Goal: Task Accomplishment & Management: Manage account settings

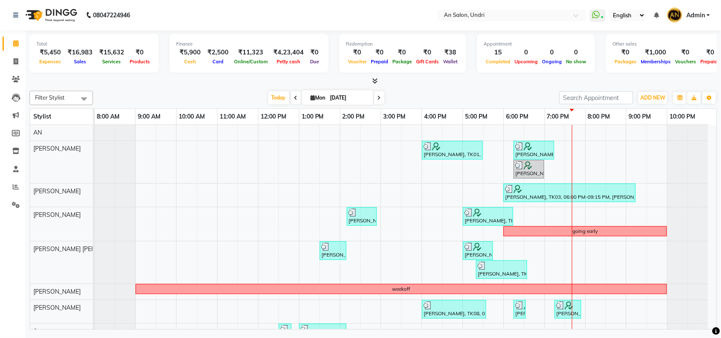
click at [375, 79] on icon at bounding box center [374, 81] width 5 height 6
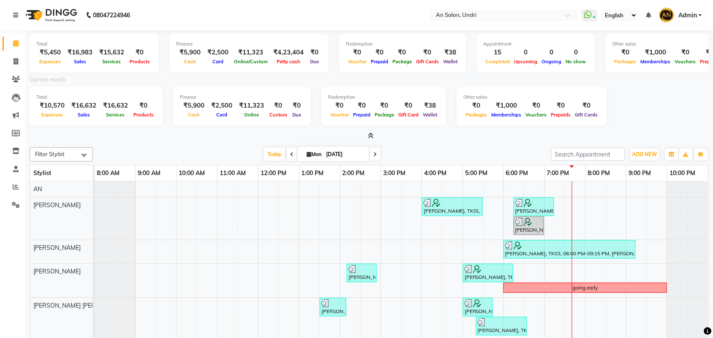
click at [370, 133] on icon at bounding box center [370, 136] width 5 height 6
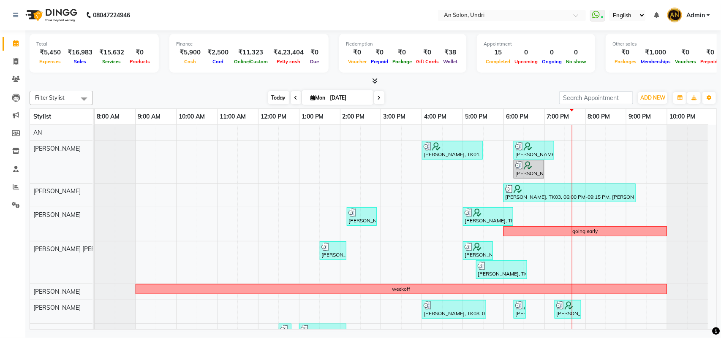
click at [278, 95] on span "Today" at bounding box center [278, 97] width 21 height 13
click at [270, 92] on span "Today" at bounding box center [278, 97] width 21 height 13
click at [374, 79] on icon at bounding box center [374, 81] width 5 height 6
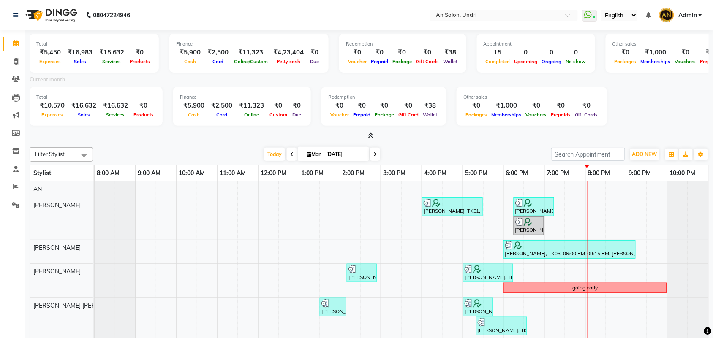
click at [372, 134] on icon at bounding box center [370, 136] width 5 height 6
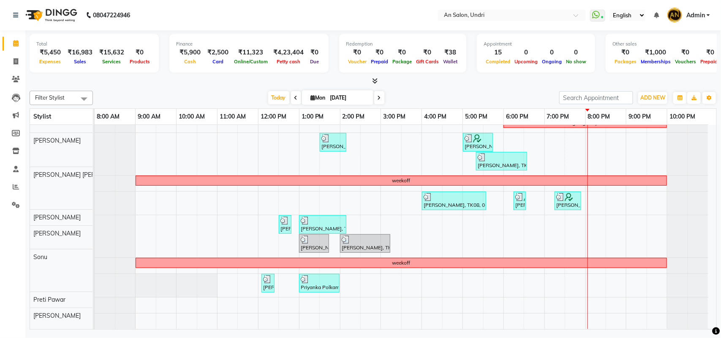
scroll to position [117, 0]
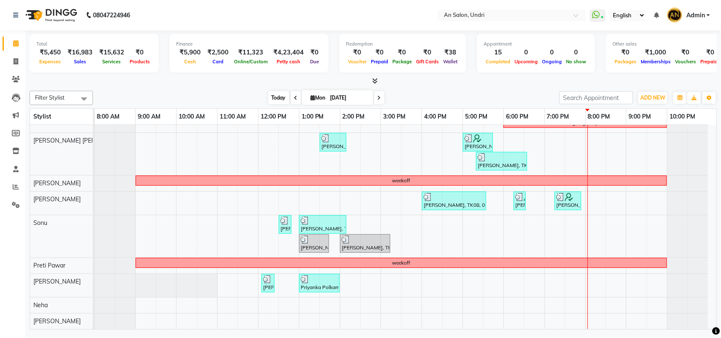
click at [273, 93] on span "Today" at bounding box center [278, 97] width 21 height 13
click at [376, 78] on icon at bounding box center [374, 81] width 5 height 6
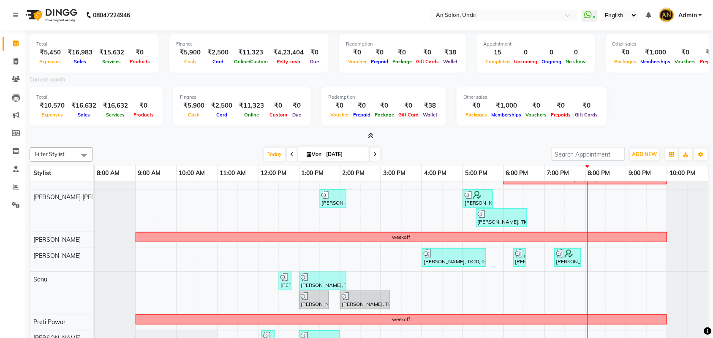
click at [370, 134] on icon at bounding box center [370, 136] width 5 height 6
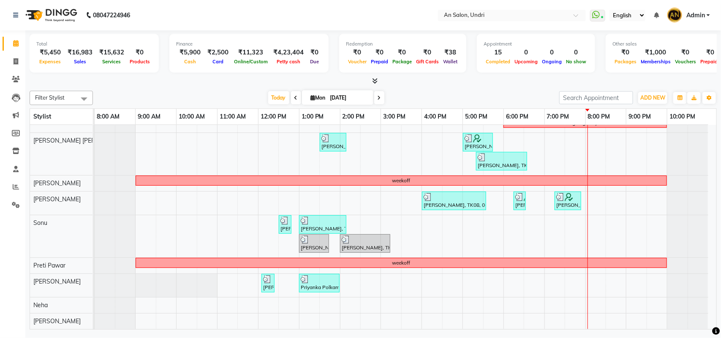
click at [462, 106] on div "Filter Stylist Select All AN [PERSON_NAME] [PERSON_NAME] [PERSON_NAME] [PERSON_…" at bounding box center [373, 208] width 687 height 242
click at [13, 189] on icon at bounding box center [16, 187] width 6 height 6
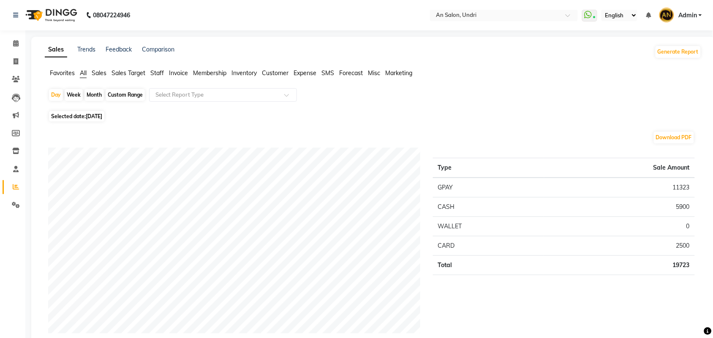
scroll to position [53, 0]
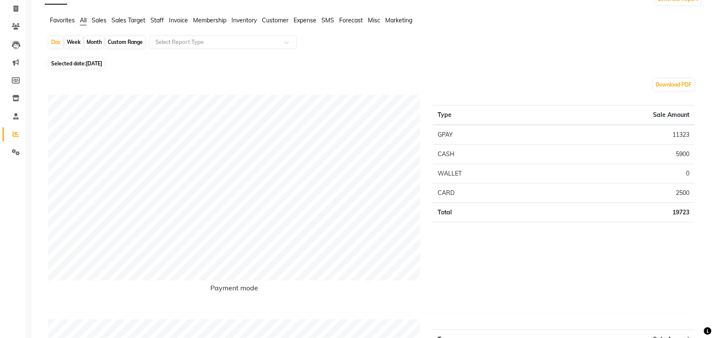
click at [155, 17] on span "Staff" at bounding box center [157, 20] width 14 height 8
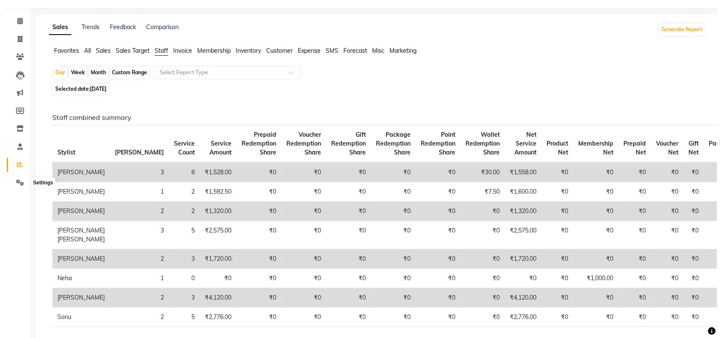
scroll to position [0, 0]
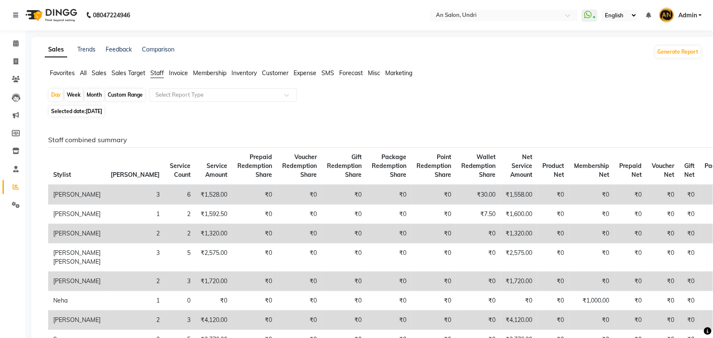
click at [62, 13] on img at bounding box center [51, 15] width 58 height 24
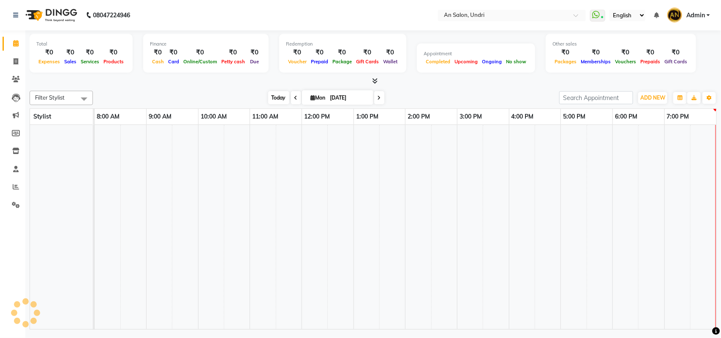
click at [270, 96] on span "Today" at bounding box center [278, 97] width 21 height 13
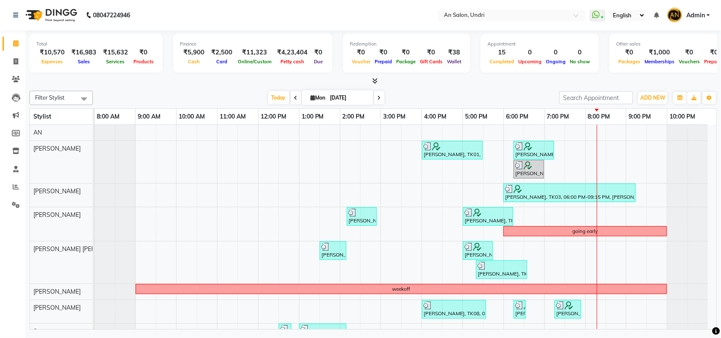
click at [445, 77] on div at bounding box center [373, 81] width 687 height 9
drag, startPoint x: 446, startPoint y: 95, endPoint x: 518, endPoint y: 82, distance: 73.5
click at [518, 82] on div at bounding box center [373, 81] width 687 height 9
click at [378, 98] on icon at bounding box center [379, 97] width 3 height 5
type input "02-09-2025"
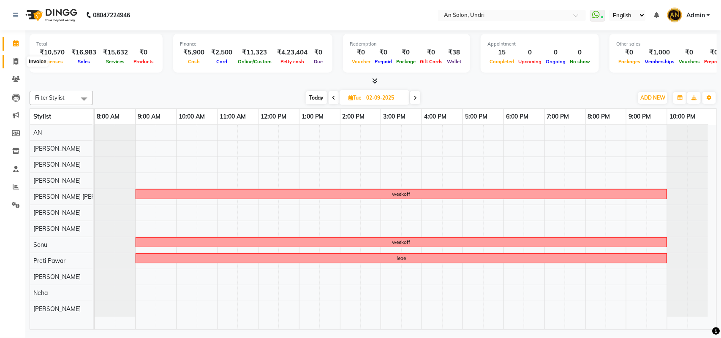
click at [14, 60] on icon at bounding box center [16, 61] width 5 height 6
select select "service"
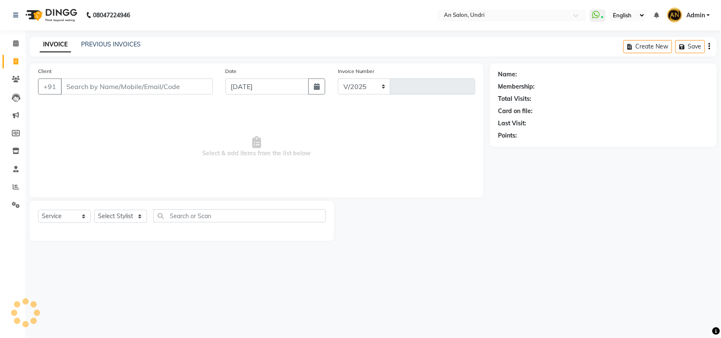
select select "3639"
type input "2628"
click at [123, 221] on select "Select Stylist" at bounding box center [120, 216] width 53 height 13
click at [109, 217] on select "Select Stylist" at bounding box center [120, 216] width 53 height 13
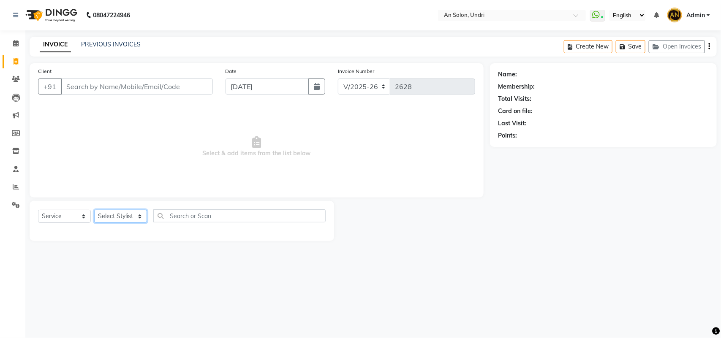
click at [109, 217] on select "Select Stylist" at bounding box center [120, 216] width 53 height 13
click at [112, 217] on select "Select Stylist" at bounding box center [120, 216] width 53 height 13
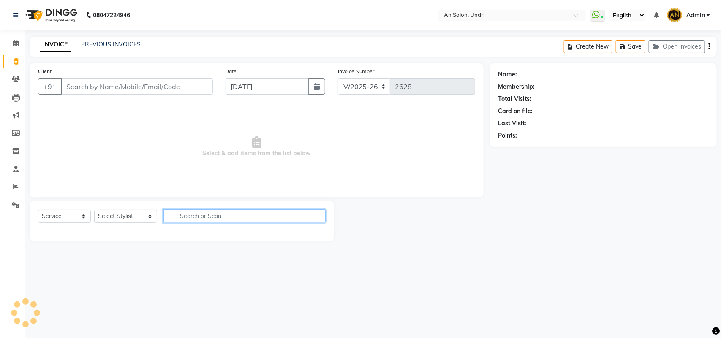
click at [163, 211] on input "text" at bounding box center [244, 216] width 162 height 13
type input "glo"
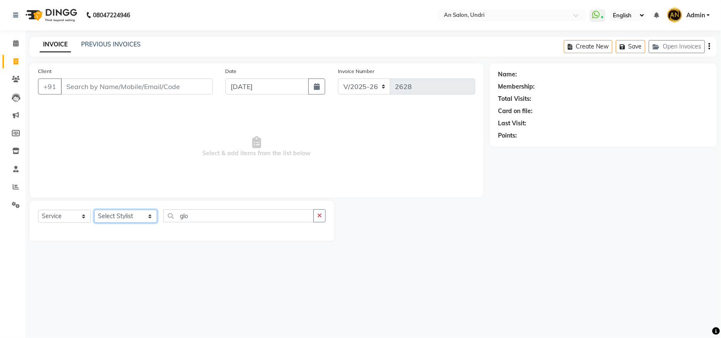
click at [131, 217] on select "Select Stylist AN [PERSON_NAME] [PERSON_NAME] [PERSON_NAME] [PERSON_NAME] [PERS…" at bounding box center [125, 216] width 63 height 13
select select "17154"
click at [94, 210] on select "Select Stylist AN [PERSON_NAME] [PERSON_NAME] [PERSON_NAME] [PERSON_NAME] [PERS…" at bounding box center [125, 216] width 63 height 13
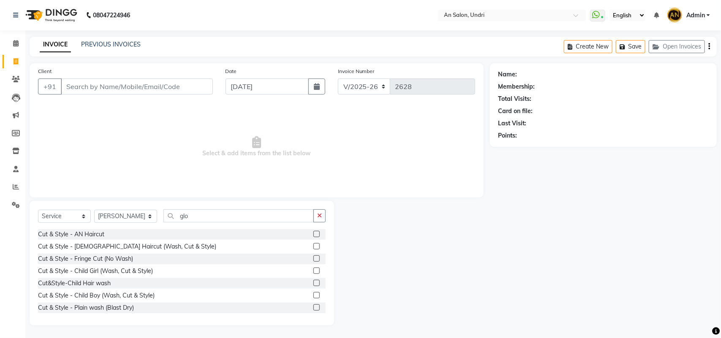
click at [215, 208] on div "Select Service Product Membership Package Voucher Prepaid Gift Card Select Styl…" at bounding box center [182, 263] width 305 height 125
click at [203, 214] on input "glo" at bounding box center [238, 216] width 150 height 13
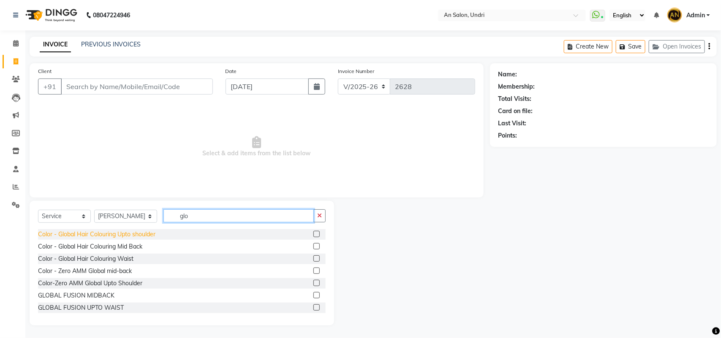
type input "glo"
click at [148, 237] on div "Color - Global Hair Colouring Upto shoulder" at bounding box center [96, 234] width 117 height 9
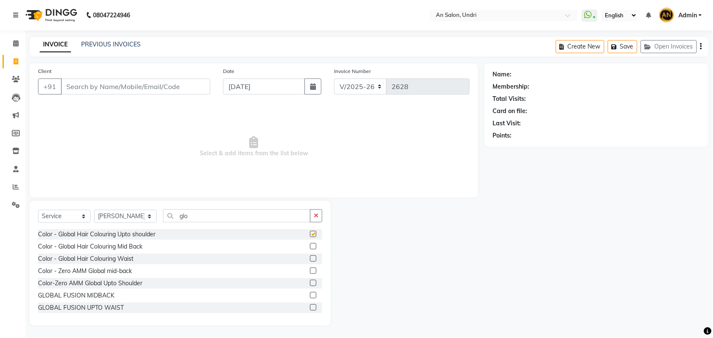
checkbox input "false"
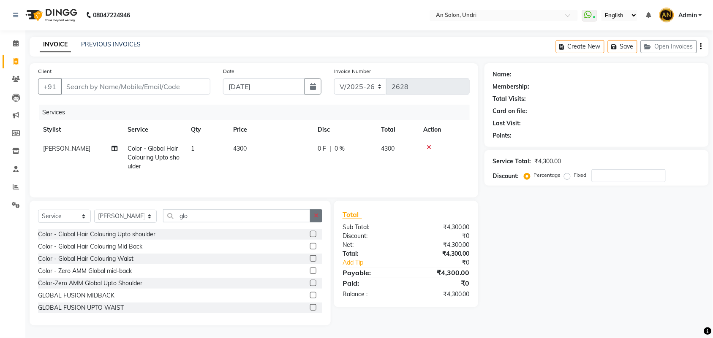
click at [317, 219] on icon "button" at bounding box center [316, 216] width 5 height 6
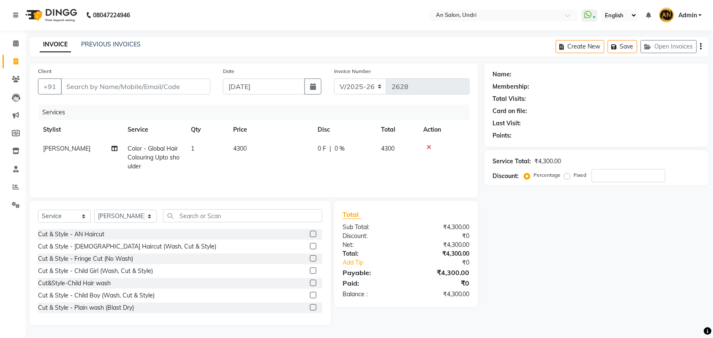
click at [63, 18] on img at bounding box center [51, 15] width 58 height 24
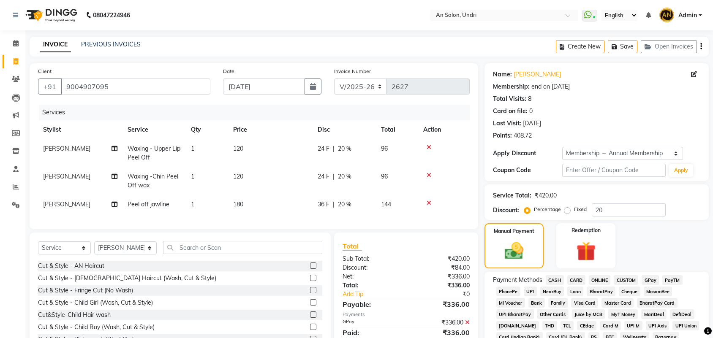
select select "3639"
select select "service"
select select "21387"
select select "2: Object"
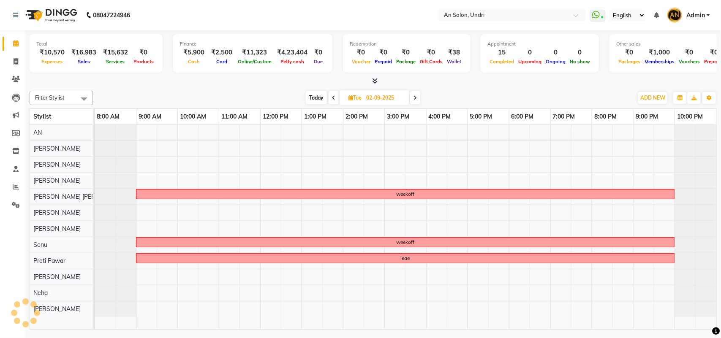
click at [325, 93] on span "Today" at bounding box center [316, 97] width 21 height 13
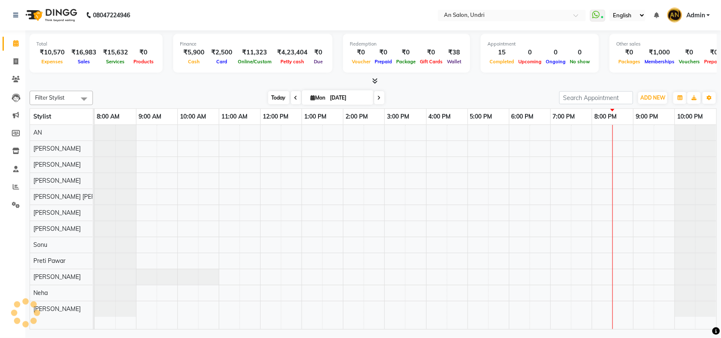
click at [271, 99] on span "Today" at bounding box center [278, 97] width 21 height 13
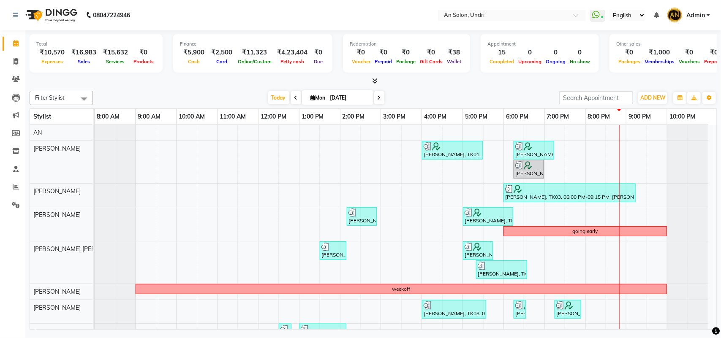
click at [421, 89] on div "Filter Stylist Select All AN [PERSON_NAME] [PERSON_NAME] [PERSON_NAME] [PERSON_…" at bounding box center [373, 208] width 687 height 242
click at [268, 98] on span "Today" at bounding box center [278, 97] width 21 height 13
click at [206, 79] on div at bounding box center [373, 81] width 687 height 9
click at [192, 104] on div "Filter Stylist Select All AN [PERSON_NAME] [PERSON_NAME] [PERSON_NAME] [PERSON_…" at bounding box center [373, 98] width 687 height 14
click at [459, 87] on div "Total ₹10,570 Expenses ₹16,983 Sales ₹15,632 Services ₹0 Products Finance ₹5,90…" at bounding box center [373, 181] width 696 height 302
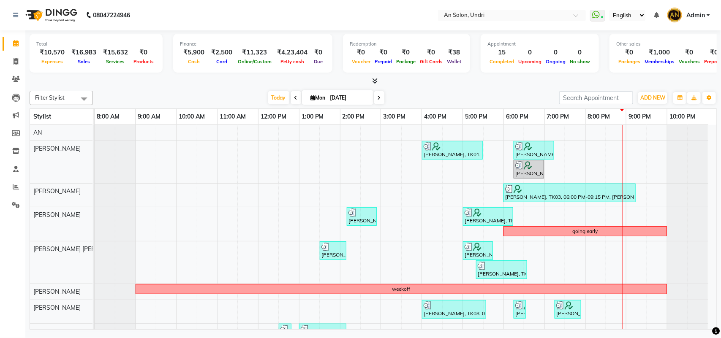
click at [267, 98] on div "[DATE] [DATE]" at bounding box center [326, 98] width 118 height 13
click at [277, 96] on span "Today" at bounding box center [278, 97] width 21 height 13
click at [373, 79] on icon at bounding box center [374, 81] width 5 height 6
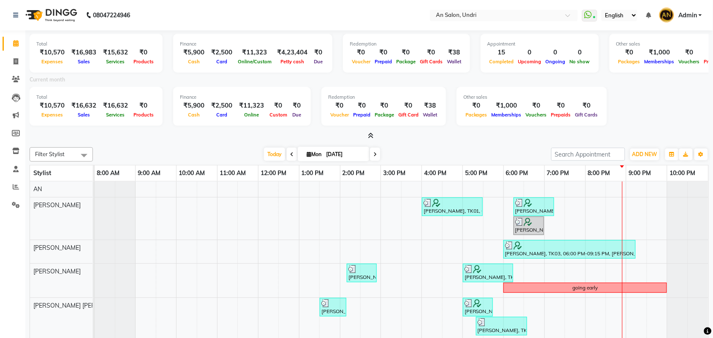
click at [371, 130] on div "Total ₹10,570 Expenses ₹16,983 Sales ₹15,632 Services ₹0 Products Finance ₹5,90…" at bounding box center [369, 85] width 679 height 110
click at [370, 134] on icon at bounding box center [370, 136] width 5 height 6
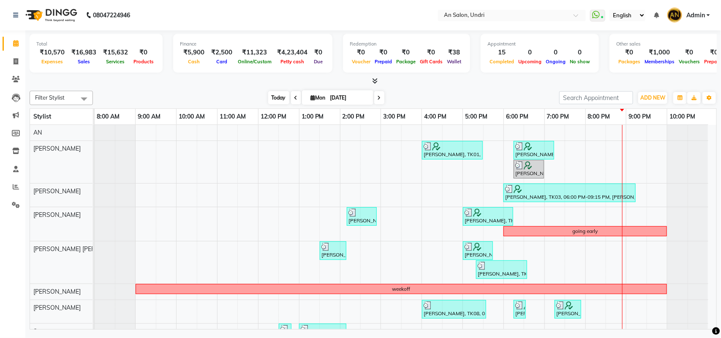
click at [273, 96] on span "Today" at bounding box center [278, 97] width 21 height 13
click at [484, 87] on div "Filter Stylist Select All AN [PERSON_NAME] [PERSON_NAME] [PERSON_NAME] [PERSON_…" at bounding box center [373, 208] width 687 height 242
click at [273, 92] on span "Today" at bounding box center [278, 97] width 21 height 13
click at [375, 78] on icon at bounding box center [374, 81] width 5 height 6
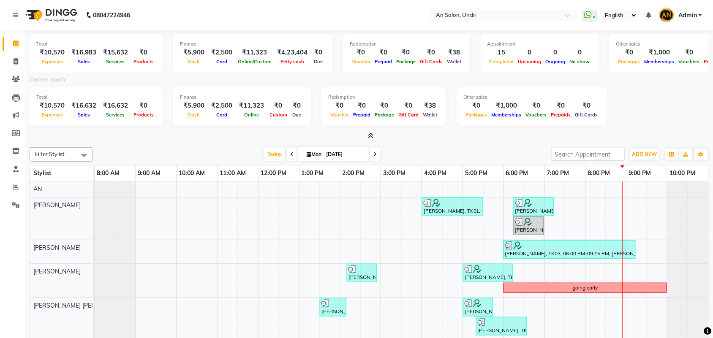
click at [370, 134] on icon at bounding box center [370, 136] width 5 height 6
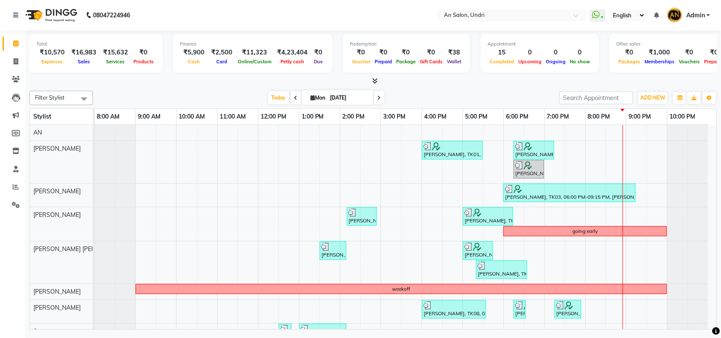
click at [453, 87] on div "Filter Stylist Select All AN [PERSON_NAME] [PERSON_NAME] [PERSON_NAME] [PERSON_…" at bounding box center [373, 208] width 687 height 242
click at [378, 100] on icon at bounding box center [379, 97] width 3 height 5
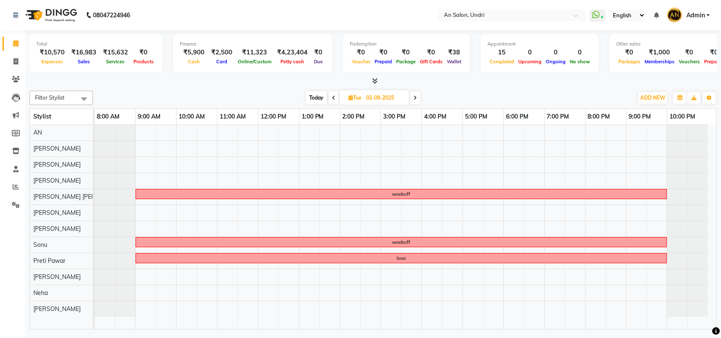
click at [314, 96] on span "Today" at bounding box center [316, 97] width 21 height 13
type input "[DATE]"
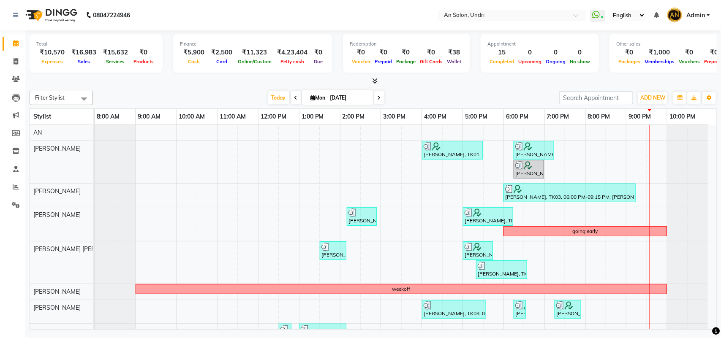
click at [636, 94] on div "ADD NEW Toggle Dropdown Add Appointment Add Invoice Add Expense Add Attendance …" at bounding box center [638, 98] width 158 height 14
click at [641, 95] on span "ADD NEW" at bounding box center [652, 98] width 25 height 6
click at [624, 139] on link "Add Expense" at bounding box center [634, 136] width 67 height 11
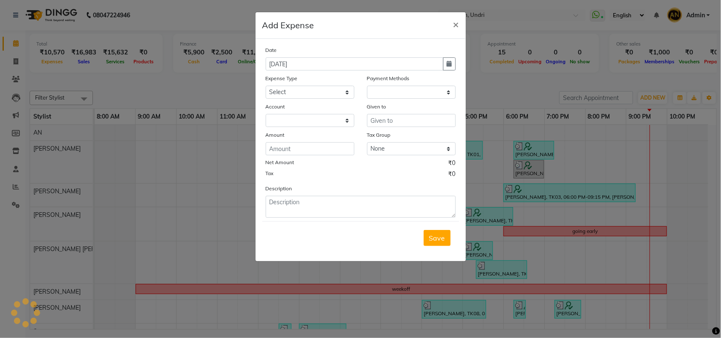
select select "1"
select select "2406"
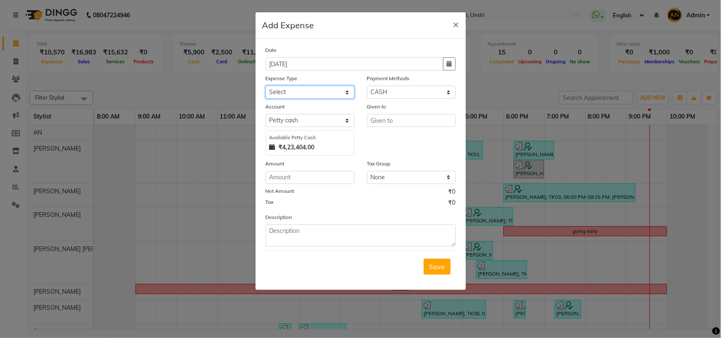
click at [304, 87] on select "Select Advance Salary Bank charges card conversion charges Car maintenance Cash…" at bounding box center [310, 92] width 89 height 13
select select "3472"
click at [266, 86] on select "Select Advance Salary Bank charges card conversion charges Car maintenance Cash…" at bounding box center [310, 92] width 89 height 13
click at [294, 117] on select "Select Default account [PERSON_NAME] cash" at bounding box center [310, 120] width 89 height 13
select select "1032"
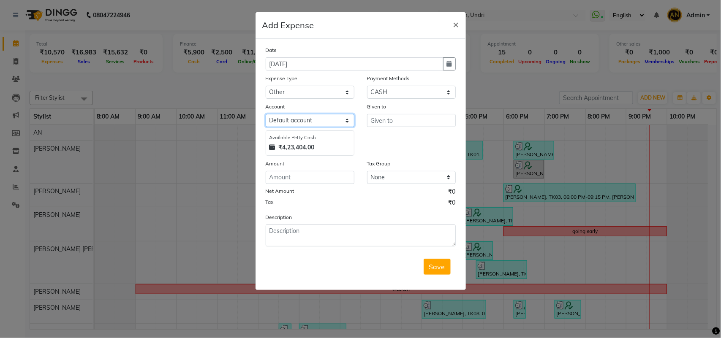
click at [266, 114] on select "Select Default account [PERSON_NAME] cash" at bounding box center [310, 120] width 89 height 13
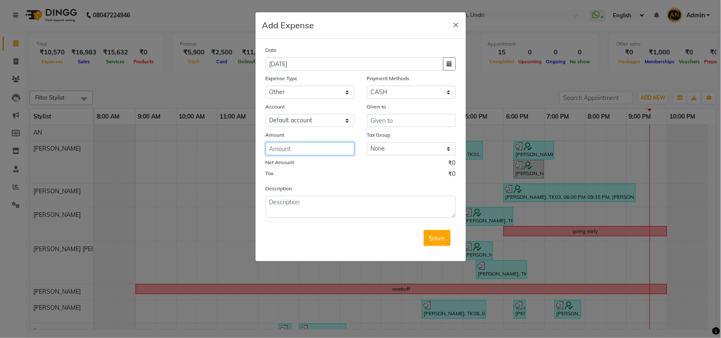
click at [311, 146] on input "number" at bounding box center [310, 148] width 89 height 13
type input "1600"
click at [279, 216] on textarea at bounding box center [361, 207] width 190 height 22
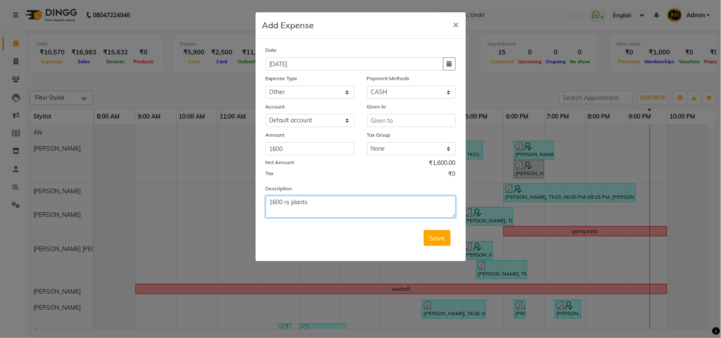
type textarea "1600 rs plants"
click at [414, 94] on select "Select CASH CARD ONLINE CUSTOM GPay PayTM PhonePe UPI NearBuy Points Wallet Loa…" at bounding box center [411, 92] width 89 height 13
select select "5"
click at [367, 86] on select "Select CASH CARD ONLINE CUSTOM GPay PayTM PhonePe UPI NearBuy Points Wallet Loa…" at bounding box center [411, 92] width 89 height 13
click at [398, 125] on input "text" at bounding box center [411, 120] width 89 height 13
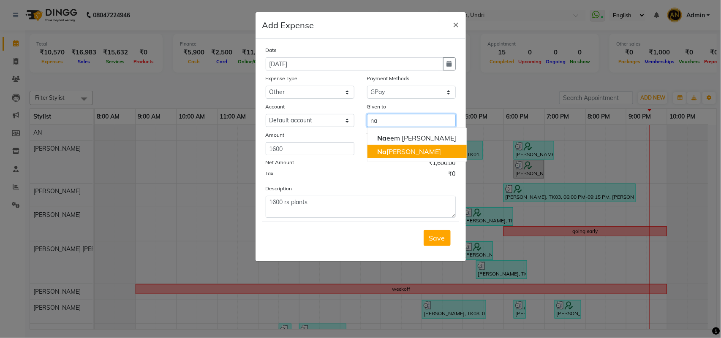
click at [400, 152] on ngb-highlight "Na [PERSON_NAME]" at bounding box center [410, 151] width 64 height 8
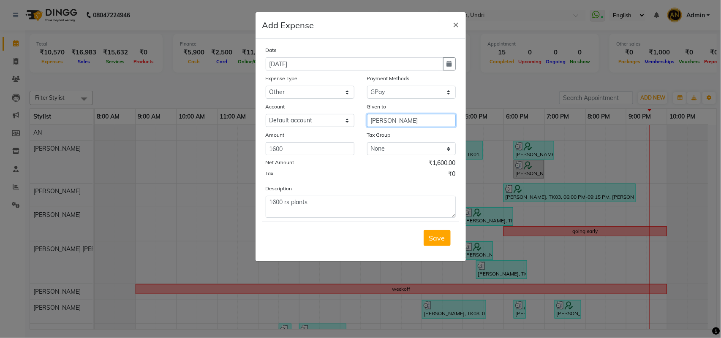
type input "[PERSON_NAME]"
click at [451, 241] on div "Save" at bounding box center [360, 237] width 197 height 33
click at [419, 237] on div "Save" at bounding box center [360, 237] width 197 height 33
click at [436, 241] on span "Save" at bounding box center [437, 238] width 16 height 8
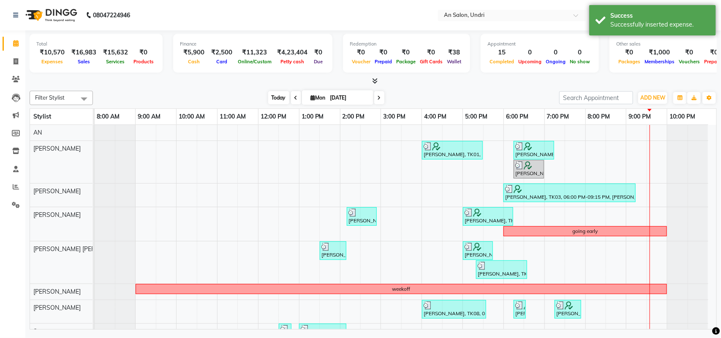
click at [278, 100] on span "Today" at bounding box center [278, 97] width 21 height 13
click at [416, 90] on div "Filter Stylist Select All AN [PERSON_NAME] [PERSON_NAME] [PERSON_NAME] [PERSON_…" at bounding box center [373, 208] width 687 height 242
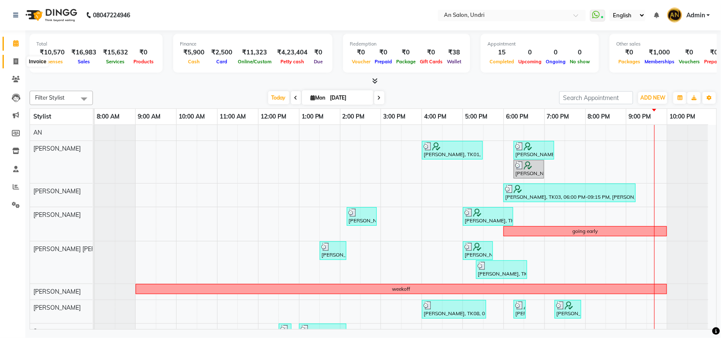
click at [15, 63] on icon at bounding box center [16, 61] width 5 height 6
select select "3639"
select select "service"
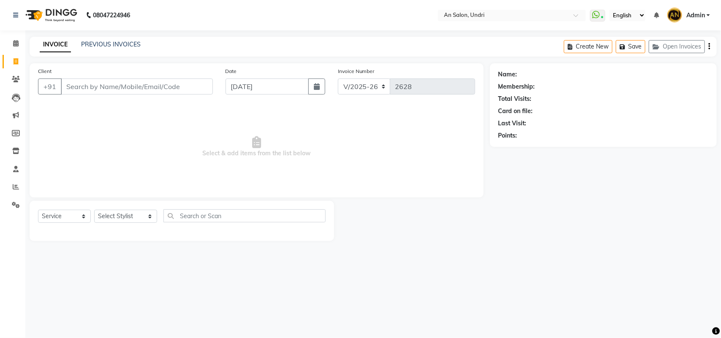
click at [119, 226] on div "Select Service Product Membership Package Voucher Prepaid Gift Card Select Styl…" at bounding box center [182, 220] width 288 height 20
click at [134, 222] on select "Select Stylist AN [PERSON_NAME] [PERSON_NAME] [PERSON_NAME] [PERSON_NAME] [PERS…" at bounding box center [125, 216] width 63 height 13
click at [131, 217] on select "Select Stylist AN [PERSON_NAME] [PERSON_NAME] [PERSON_NAME] [PERSON_NAME] [PERS…" at bounding box center [125, 216] width 63 height 13
select select "21387"
click at [94, 210] on select "Select Stylist AN [PERSON_NAME] [PERSON_NAME] [PERSON_NAME] [PERSON_NAME] [PERS…" at bounding box center [125, 216] width 63 height 13
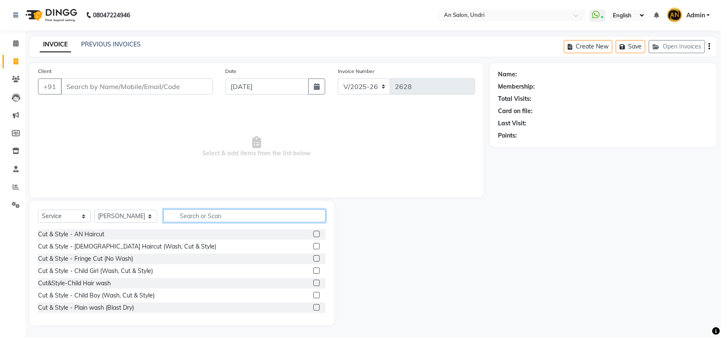
click at [201, 222] on input "text" at bounding box center [244, 216] width 162 height 13
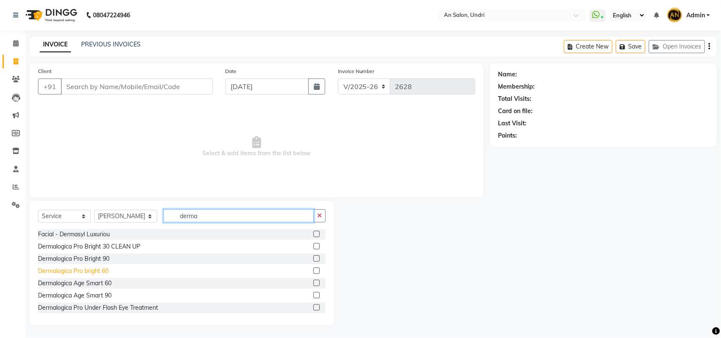
type input "derma"
click at [104, 269] on div "Dermalogica Pro bright 60" at bounding box center [73, 271] width 71 height 9
checkbox input "false"
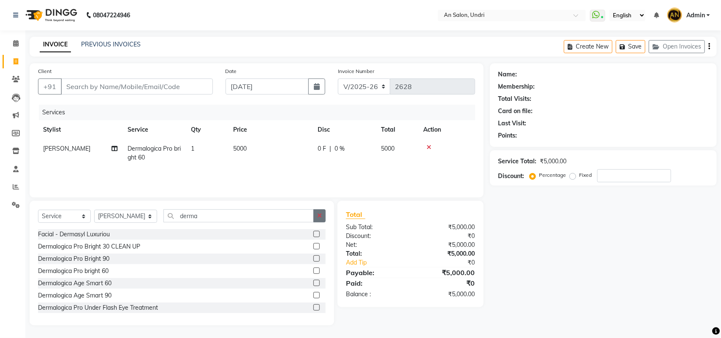
click at [319, 213] on icon "button" at bounding box center [319, 216] width 5 height 6
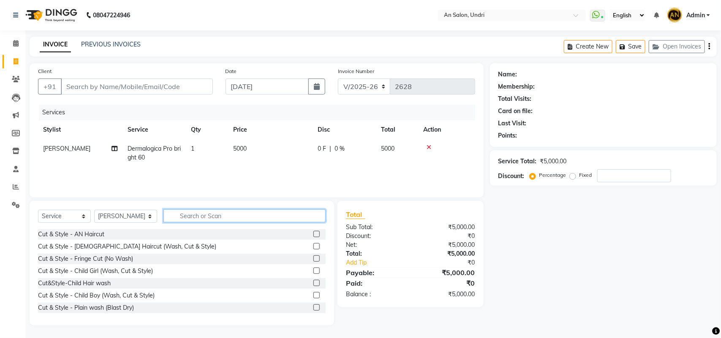
click at [241, 220] on input "text" at bounding box center [244, 216] width 162 height 13
click at [185, 218] on input "text" at bounding box center [244, 216] width 162 height 13
click at [121, 211] on select "Select Stylist AN [PERSON_NAME] [PERSON_NAME] [PERSON_NAME] [PERSON_NAME] [PERS…" at bounding box center [125, 216] width 63 height 13
select select "55235"
click at [94, 210] on select "Select Stylist AN [PERSON_NAME] [PERSON_NAME] [PERSON_NAME] [PERSON_NAME] [PERS…" at bounding box center [125, 216] width 63 height 13
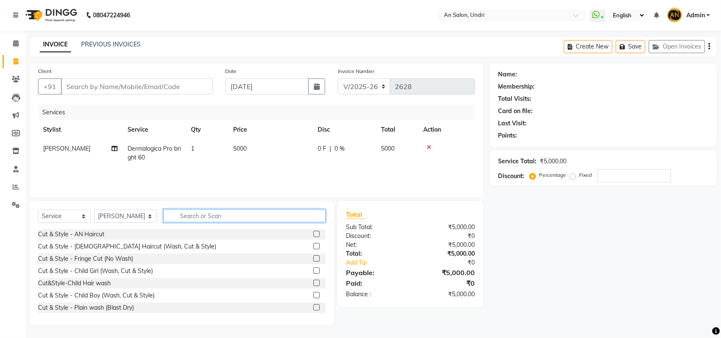
click at [216, 221] on input "text" at bounding box center [244, 216] width 162 height 13
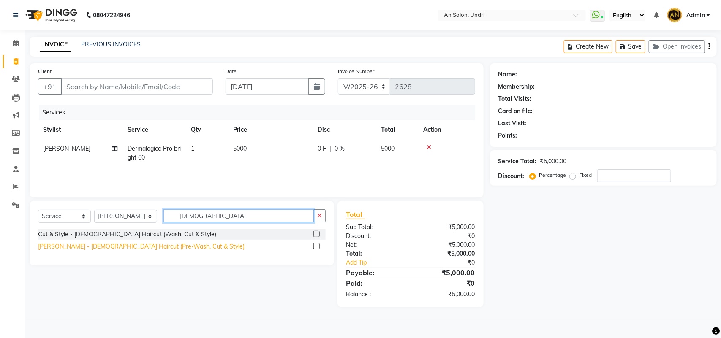
type input "[DEMOGRAPHIC_DATA]"
click at [111, 246] on div "[PERSON_NAME] - [DEMOGRAPHIC_DATA] Haircut (Pre-Wash, Cut & Style)" at bounding box center [141, 246] width 207 height 9
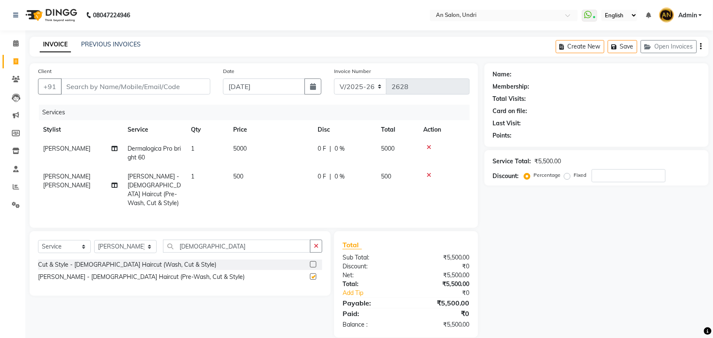
checkbox input "false"
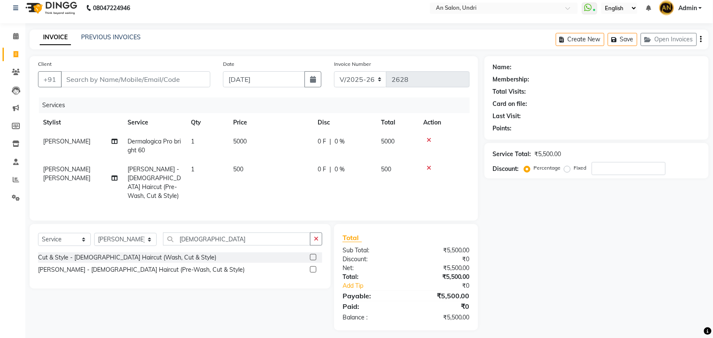
scroll to position [11, 0]
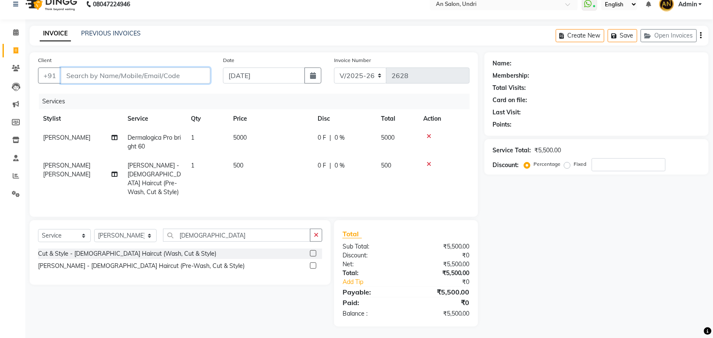
click at [197, 77] on input "Client" at bounding box center [136, 76] width 150 height 16
click at [317, 232] on icon "button" at bounding box center [316, 235] width 5 height 6
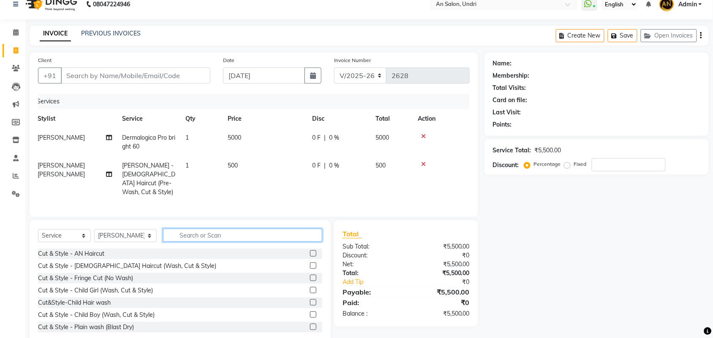
scroll to position [0, 6]
click at [36, 204] on div "Client +91 Date [DATE] Invoice Number V/2025 V/[PHONE_NUMBER] Services Stylist …" at bounding box center [254, 134] width 449 height 165
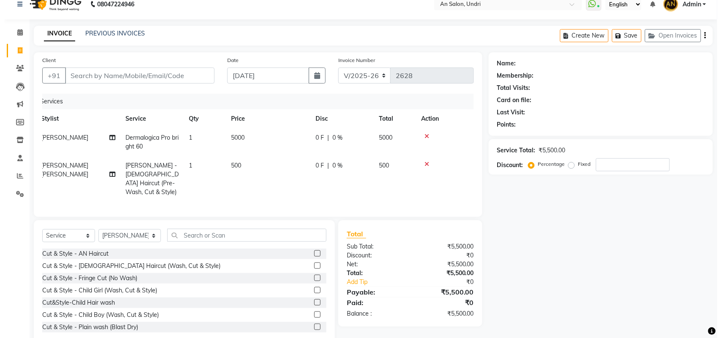
scroll to position [0, 0]
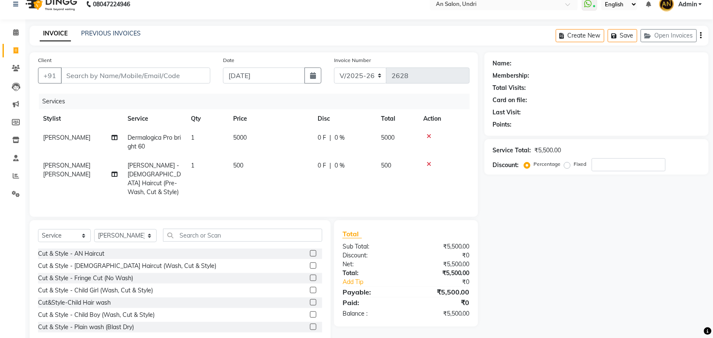
click at [610, 173] on div "Service Total: ₹5,500.00 Discount: Percentage Fixed" at bounding box center [597, 156] width 224 height 35
click at [613, 166] on input "number" at bounding box center [629, 164] width 74 height 13
click at [152, 80] on input "Client" at bounding box center [136, 76] width 150 height 16
type input "9"
type input "0"
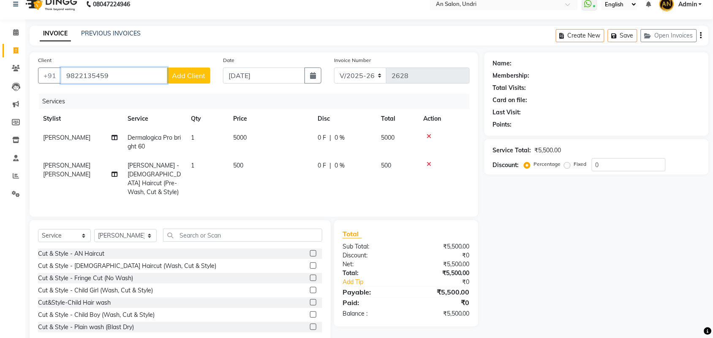
type input "9822135459"
click at [201, 70] on button "Add Client" at bounding box center [189, 76] width 44 height 16
select select "22"
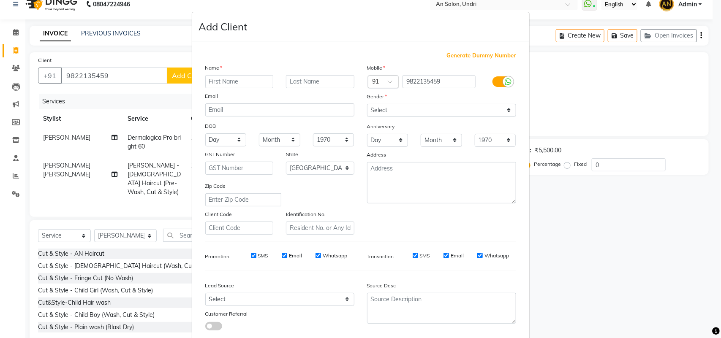
click at [265, 85] on input "text" at bounding box center [239, 81] width 68 height 13
type input "[PERSON_NAME]"
click at [311, 82] on input "text" at bounding box center [320, 81] width 68 height 13
type input "d"
type input "[PERSON_NAME]"
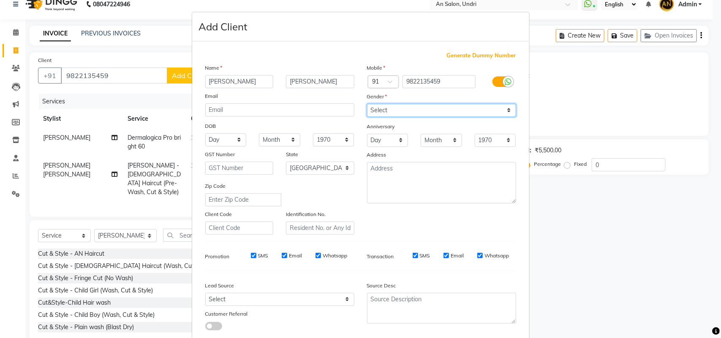
click at [404, 113] on select "Select [DEMOGRAPHIC_DATA] [DEMOGRAPHIC_DATA] Other Prefer Not To Say" at bounding box center [441, 110] width 149 height 13
select select "[DEMOGRAPHIC_DATA]"
click at [367, 104] on select "Select [DEMOGRAPHIC_DATA] [DEMOGRAPHIC_DATA] Other Prefer Not To Say" at bounding box center [441, 110] width 149 height 13
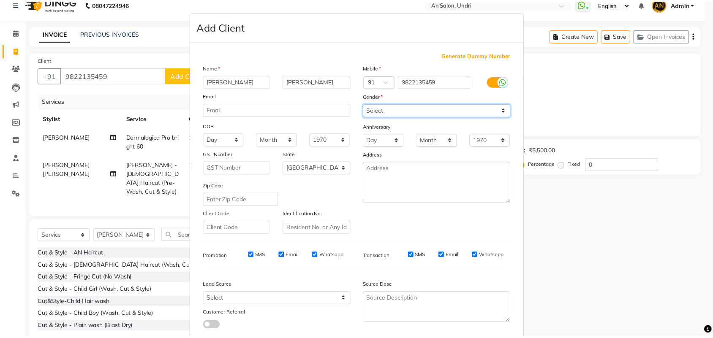
scroll to position [49, 0]
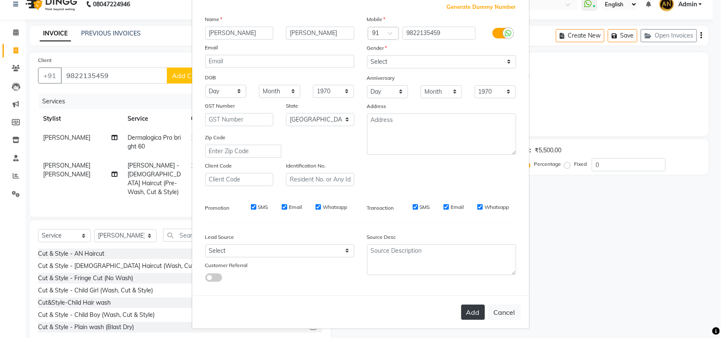
click at [478, 317] on button "Add" at bounding box center [473, 312] width 24 height 15
select select
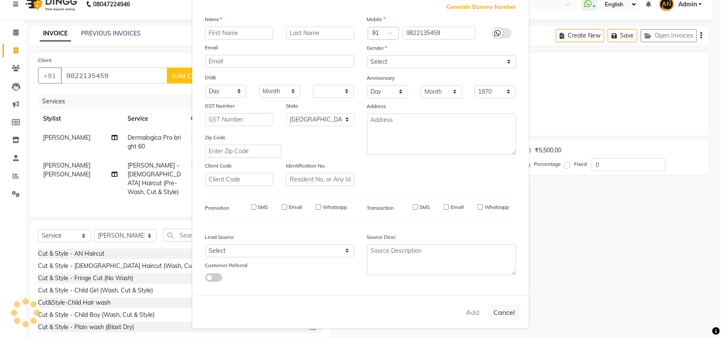
select select "null"
select select
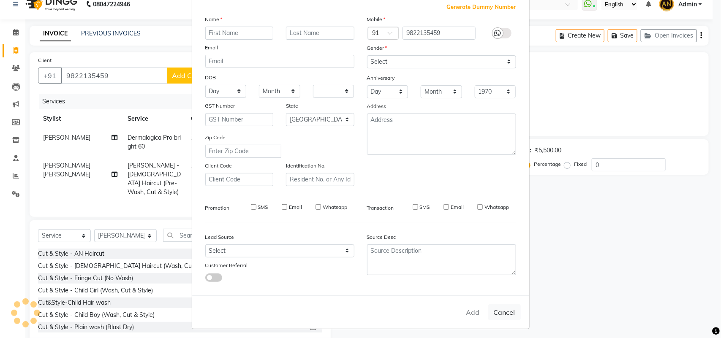
checkbox input "false"
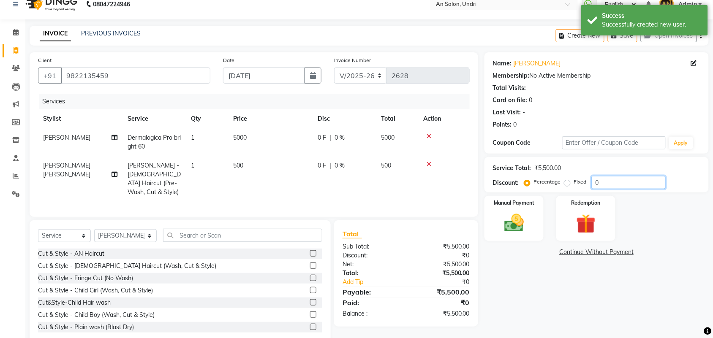
click at [597, 180] on input "0" at bounding box center [629, 182] width 74 height 13
type input "10"
click at [515, 230] on img at bounding box center [514, 223] width 33 height 23
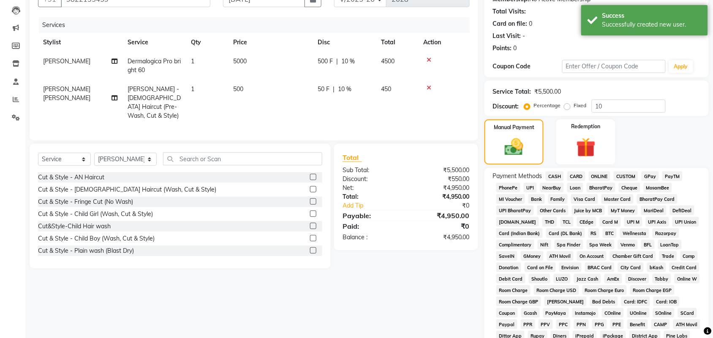
scroll to position [11, 0]
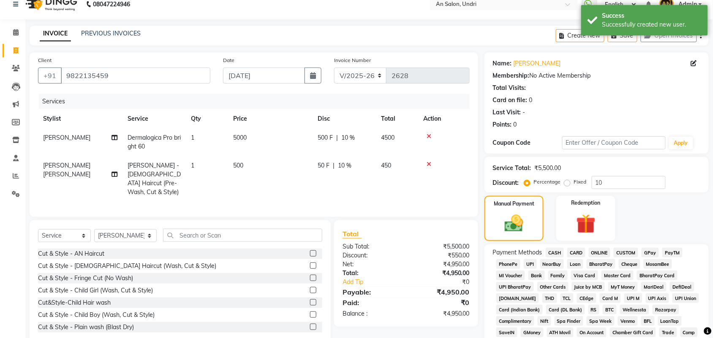
click at [650, 249] on span "GPay" at bounding box center [650, 253] width 17 height 10
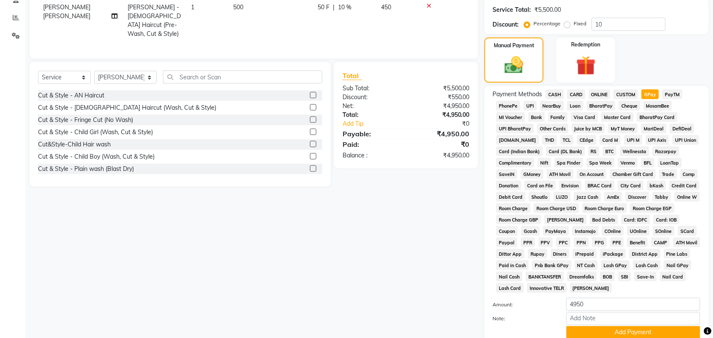
scroll to position [235, 0]
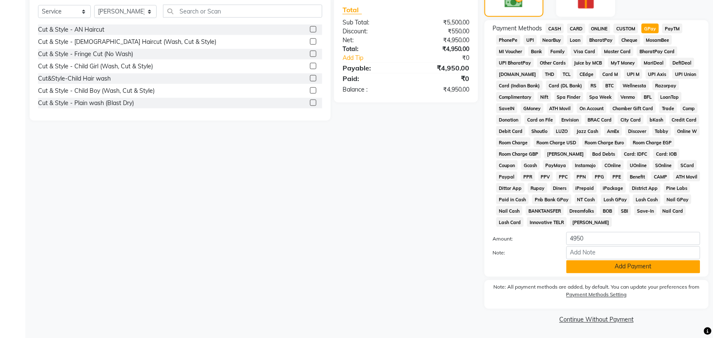
click at [657, 270] on button "Add Payment" at bounding box center [633, 267] width 134 height 13
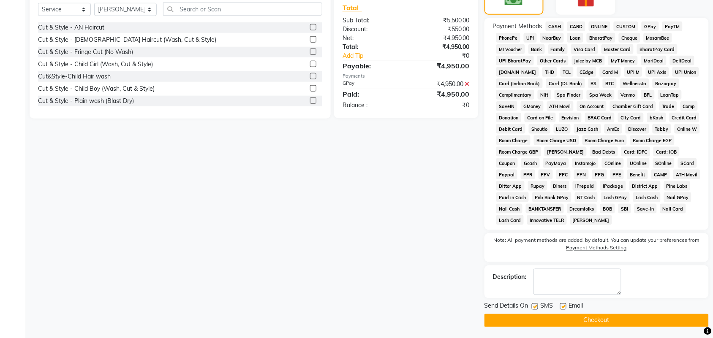
scroll to position [239, 0]
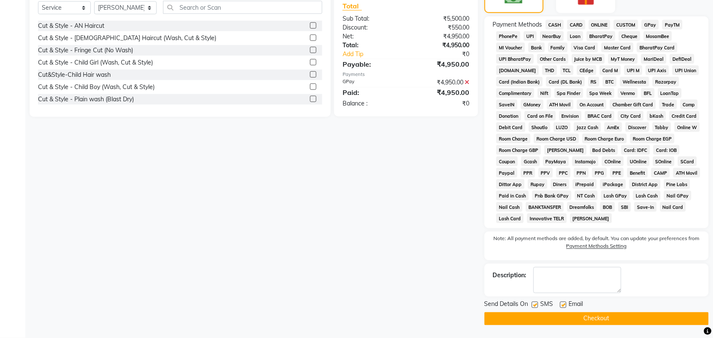
click at [643, 321] on button "Checkout" at bounding box center [597, 319] width 224 height 13
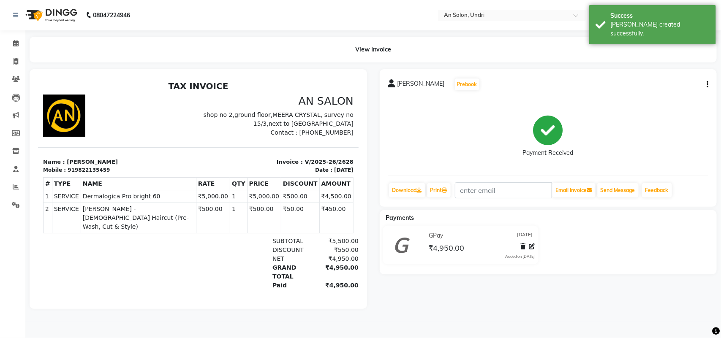
click at [57, 11] on img at bounding box center [51, 15] width 58 height 24
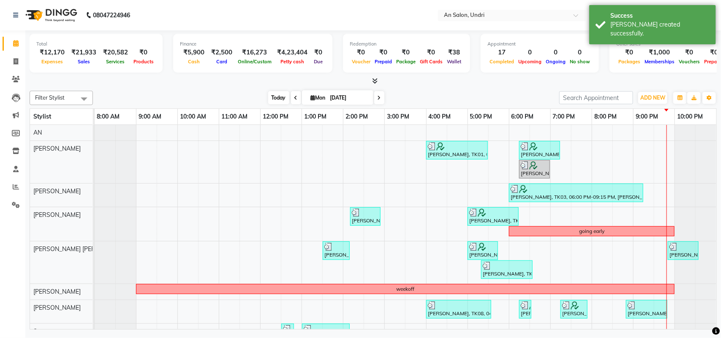
click at [274, 98] on span "Today" at bounding box center [278, 97] width 21 height 13
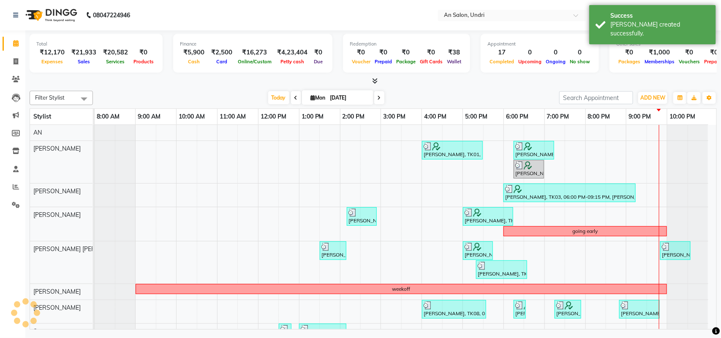
click at [182, 106] on div "Filter Stylist Select All AN [PERSON_NAME] [PERSON_NAME] [PERSON_NAME] [PERSON_…" at bounding box center [373, 208] width 687 height 242
